Goal: Information Seeking & Learning: Learn about a topic

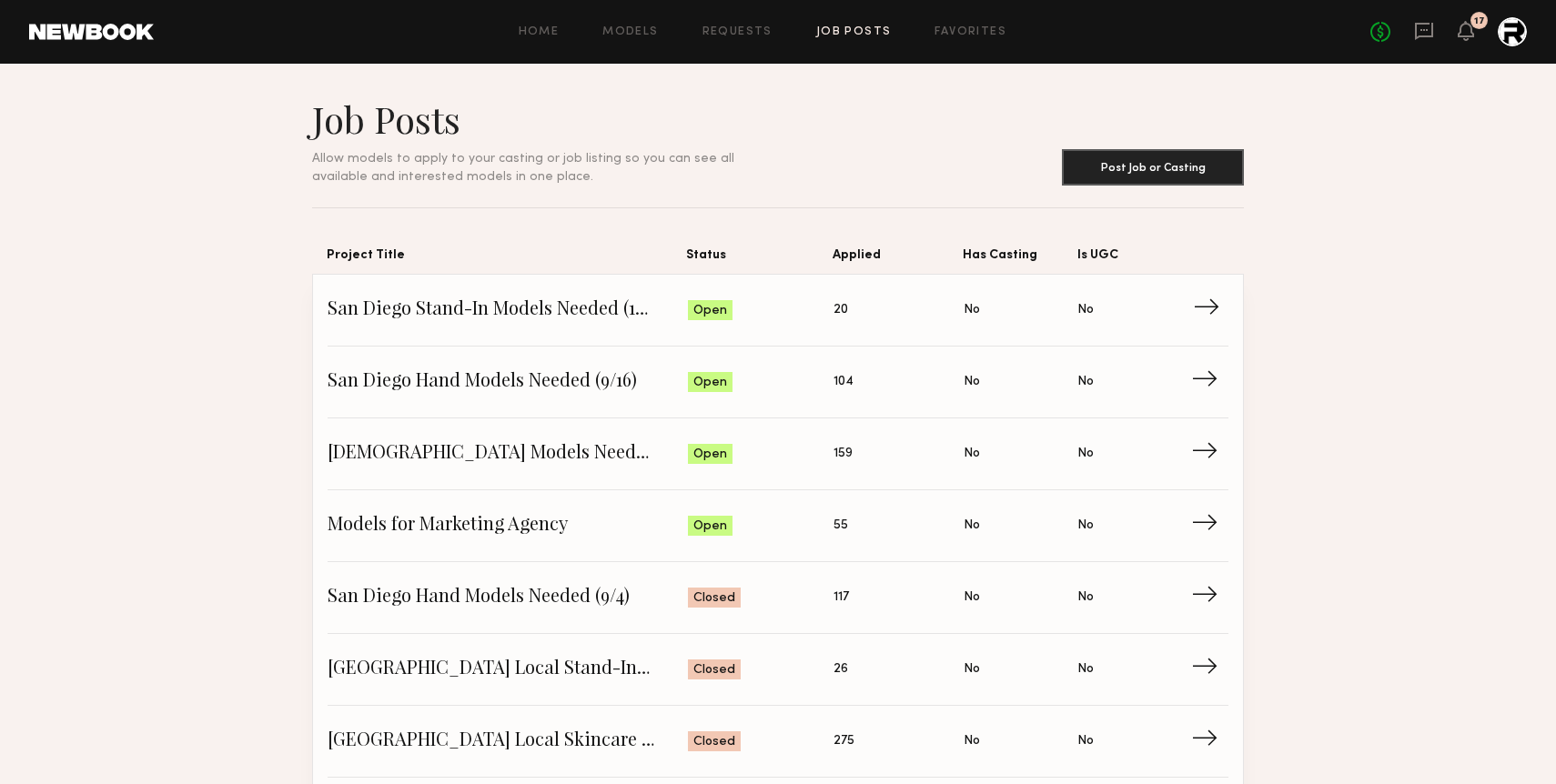
click at [829, 301] on span "Status: Open" at bounding box center [761, 310] width 147 height 28
click at [625, 158] on span "Allow models to apply to your casting or job listing so you can see all availab…" at bounding box center [523, 167] width 422 height 30
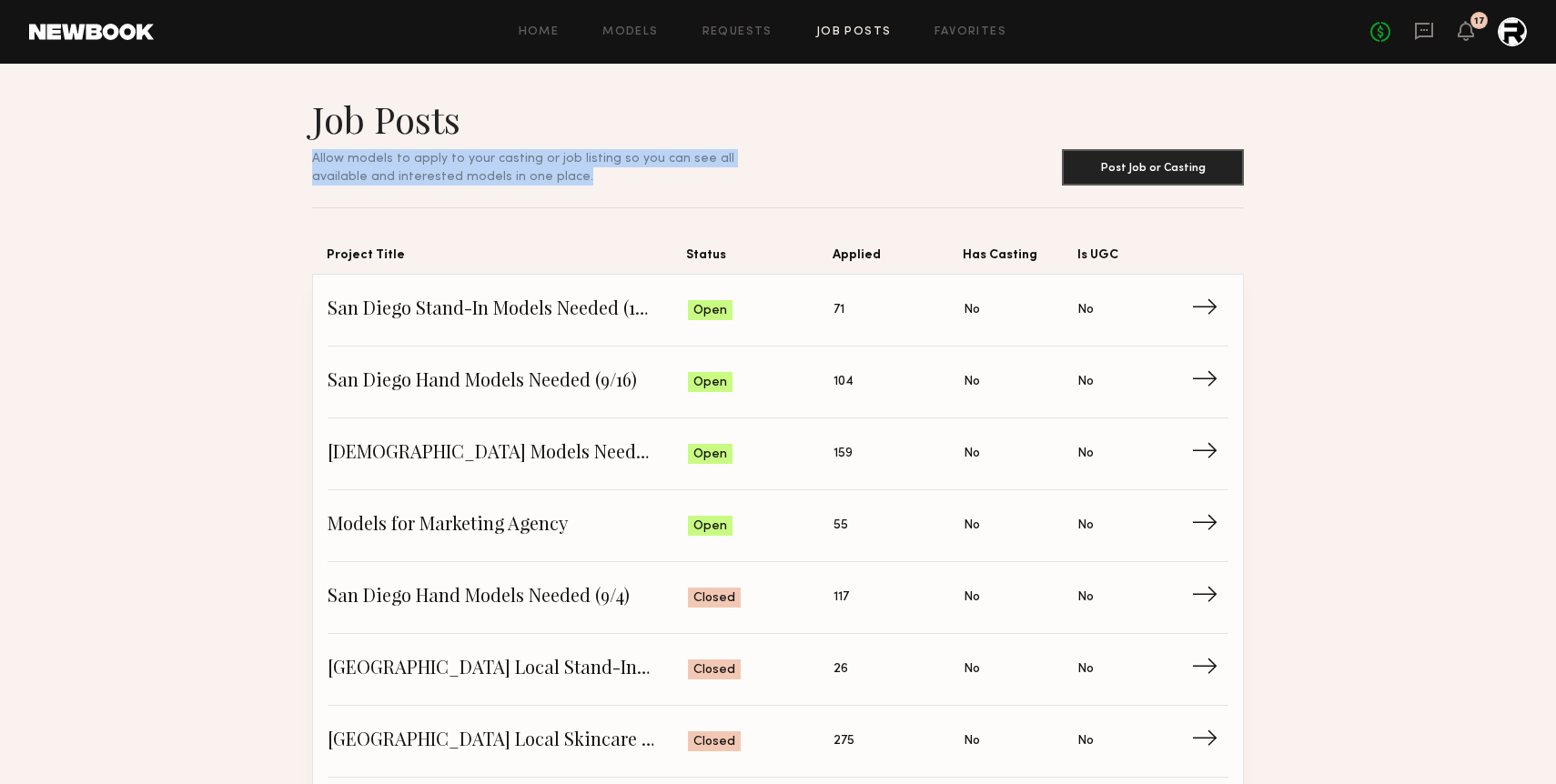
click at [625, 158] on span "Allow models to apply to your casting or job listing so you can see all availab…" at bounding box center [523, 167] width 422 height 30
click at [694, 159] on span "Allow models to apply to your casting or job listing so you can see all availab…" at bounding box center [523, 167] width 422 height 30
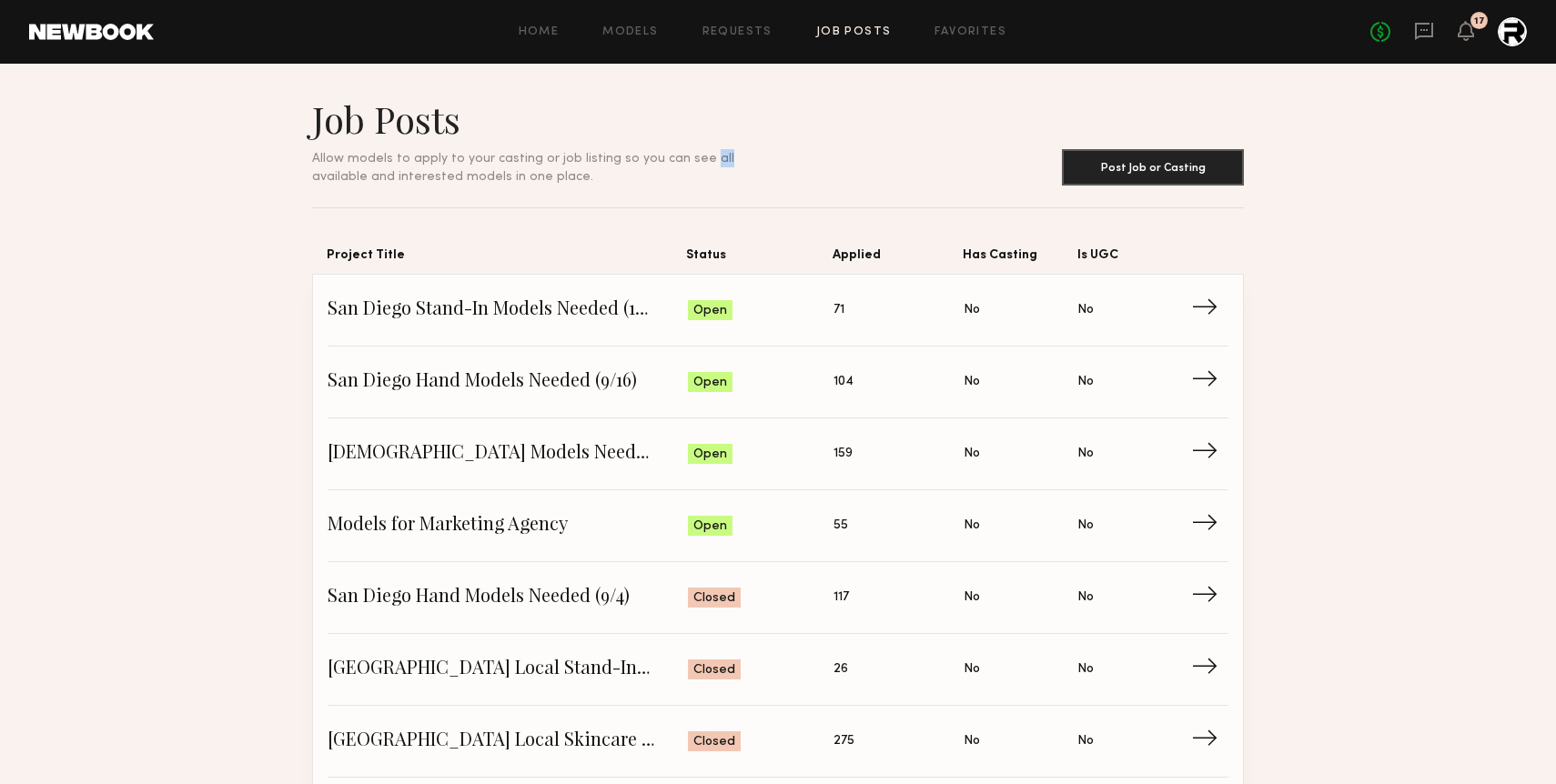
click at [694, 159] on span "Allow models to apply to your casting or job listing so you can see all availab…" at bounding box center [523, 167] width 422 height 30
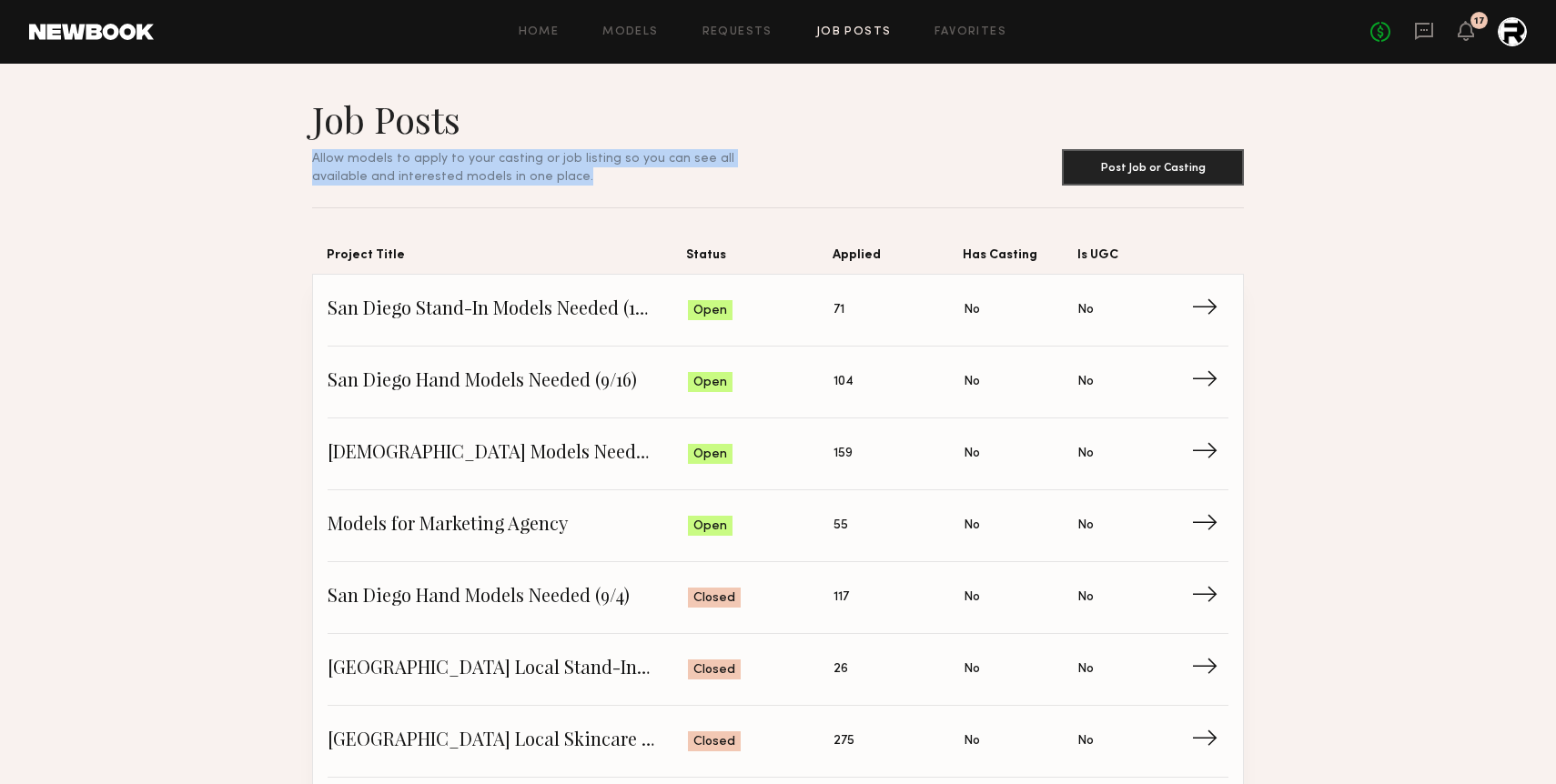
click at [694, 159] on span "Allow models to apply to your casting or job listing so you can see all availab…" at bounding box center [523, 167] width 422 height 30
click at [699, 159] on span "Allow models to apply to your casting or job listing so you can see all availab…" at bounding box center [523, 167] width 422 height 30
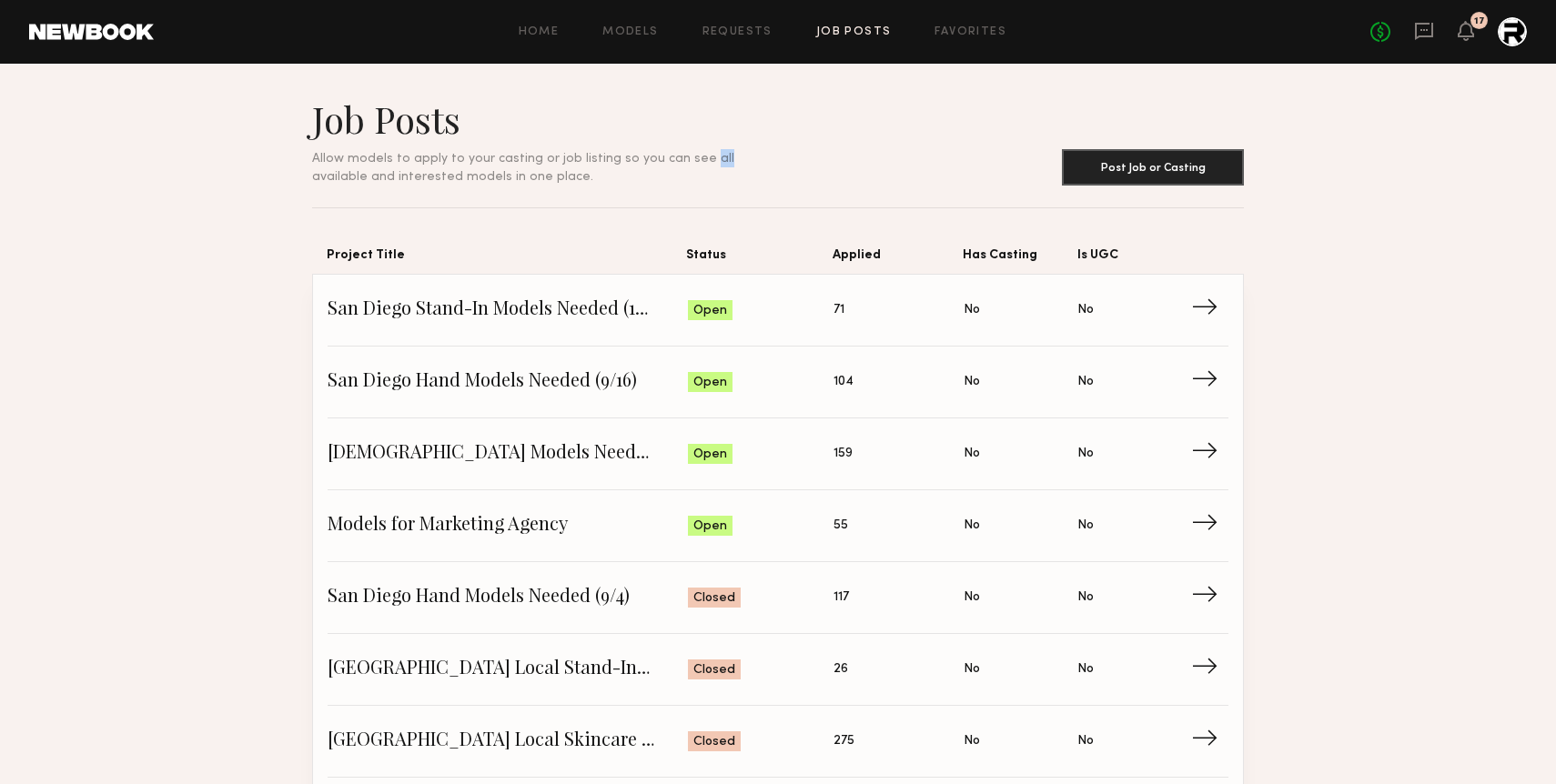
click at [699, 159] on span "Allow models to apply to your casting or job listing so you can see all availab…" at bounding box center [523, 167] width 422 height 30
click at [734, 164] on span "Allow models to apply to your casting or job listing so you can see all availab…" at bounding box center [523, 167] width 422 height 30
click at [677, 160] on span "Allow models to apply to your casting or job listing so you can see all availab…" at bounding box center [523, 167] width 422 height 30
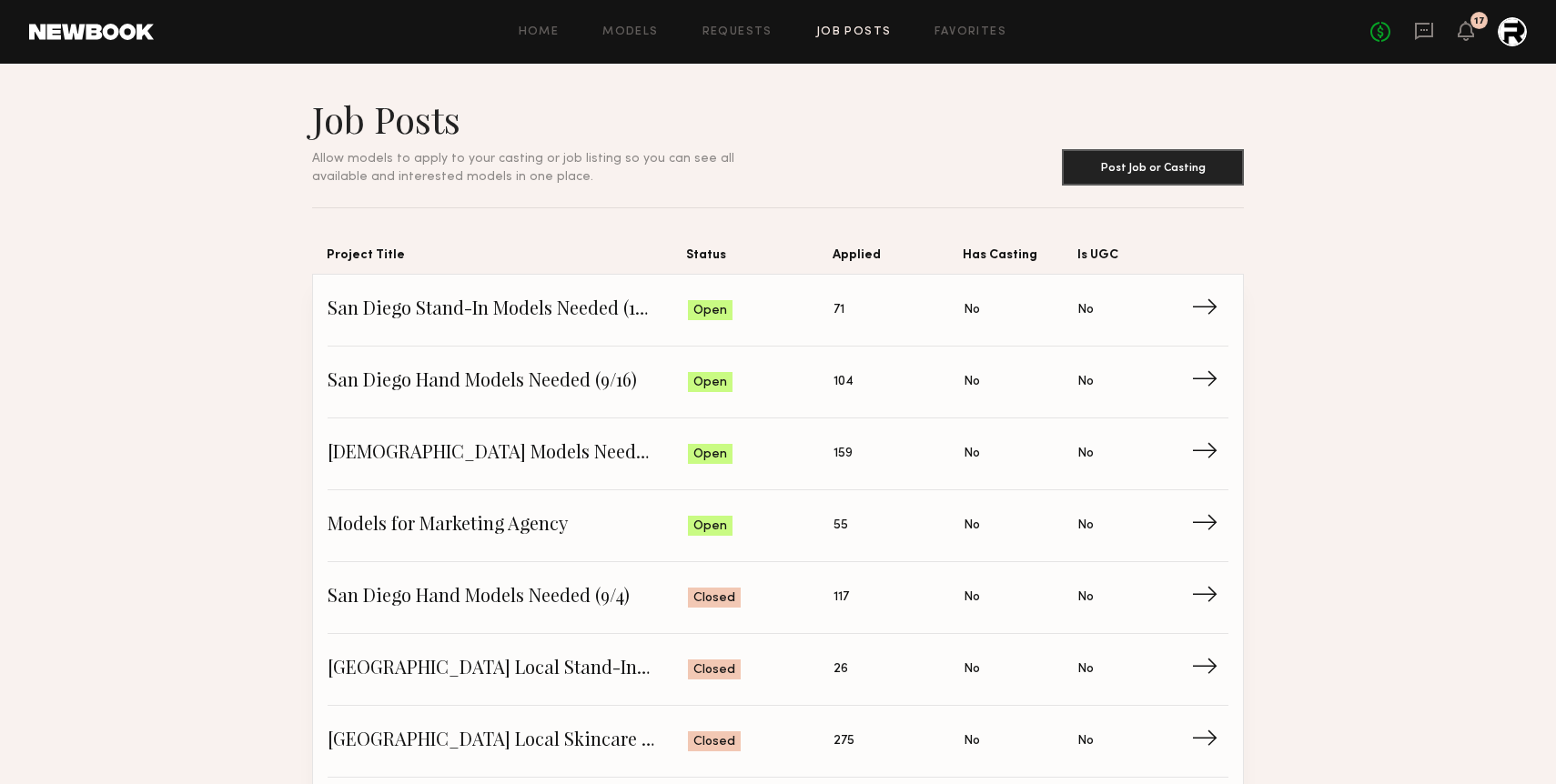
click at [708, 140] on h1 "Job Posts" at bounding box center [545, 119] width 466 height 45
